Goal: Find specific page/section: Find specific page/section

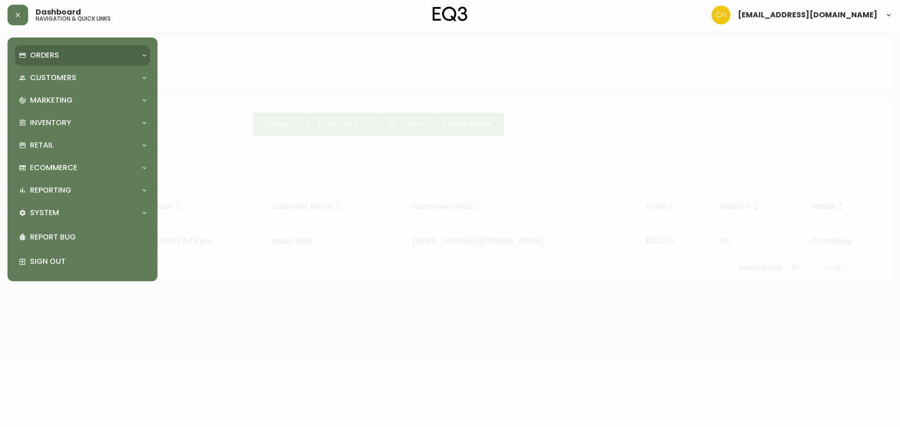
click at [52, 58] on p "Orders" at bounding box center [44, 55] width 29 height 10
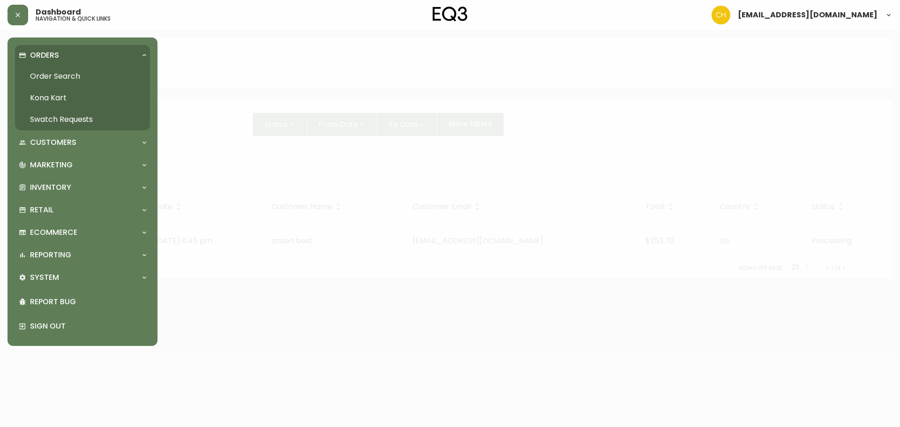
click at [45, 113] on link "Swatch Requests" at bounding box center [82, 120] width 135 height 22
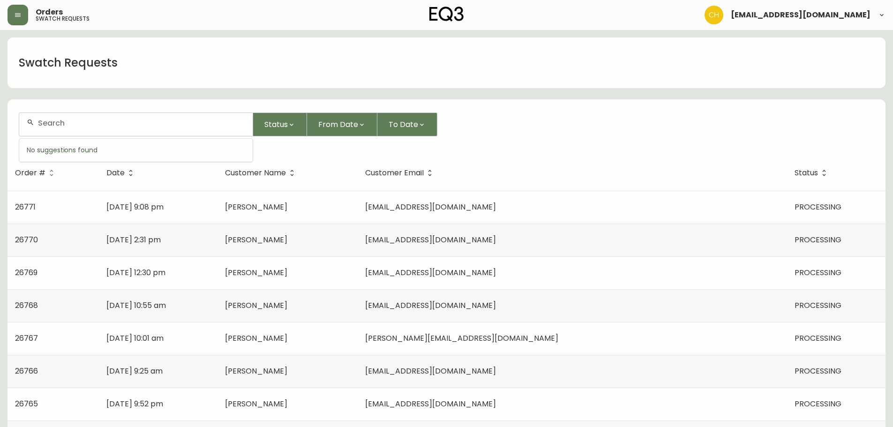
click at [74, 125] on input "text" at bounding box center [141, 123] width 207 height 9
type input "26767"
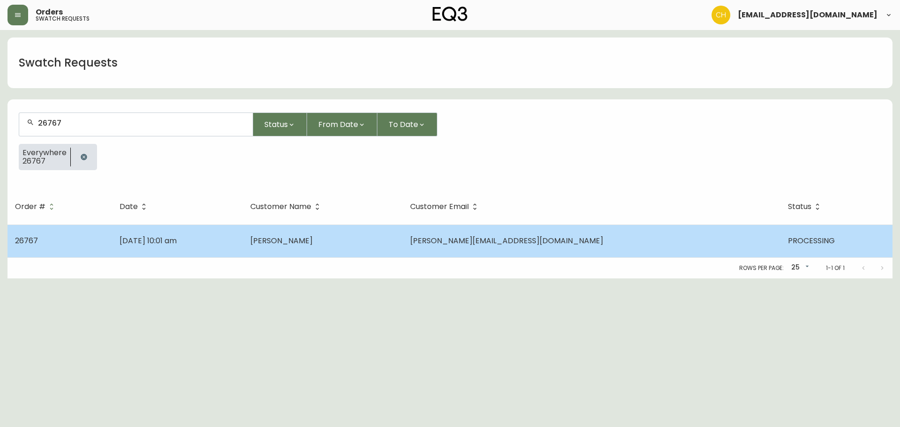
click at [243, 248] on td "[DATE] 10:01 am" at bounding box center [177, 241] width 131 height 33
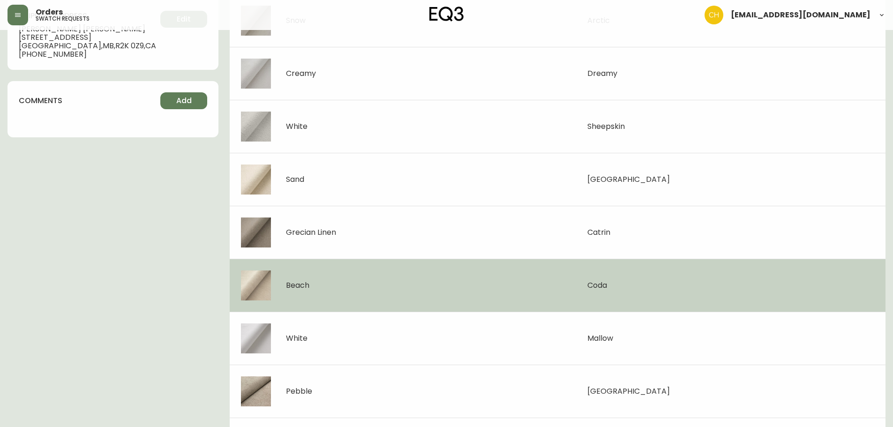
scroll to position [251, 0]
